Goal: Task Accomplishment & Management: Complete application form

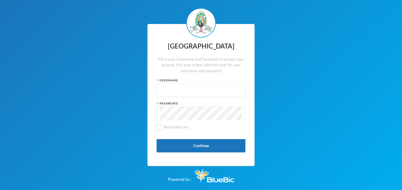
click at [194, 89] on input "text" at bounding box center [201, 90] width 82 height 13
type input "glh25c60"
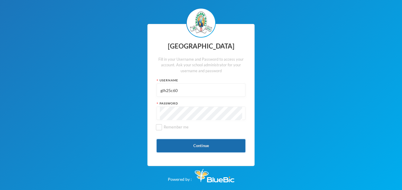
click at [191, 141] on button "Continue" at bounding box center [201, 145] width 89 height 13
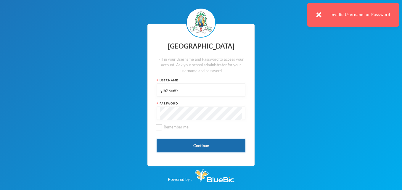
click at [196, 143] on button "Continue" at bounding box center [201, 145] width 89 height 13
click at [190, 94] on input "glh25c60" at bounding box center [201, 90] width 82 height 13
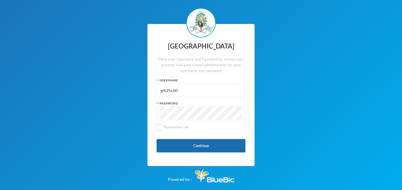
click at [193, 144] on button "Continue" at bounding box center [201, 145] width 89 height 13
click at [201, 145] on button "Continue" at bounding box center [201, 145] width 89 height 13
